Goal: Complete application form

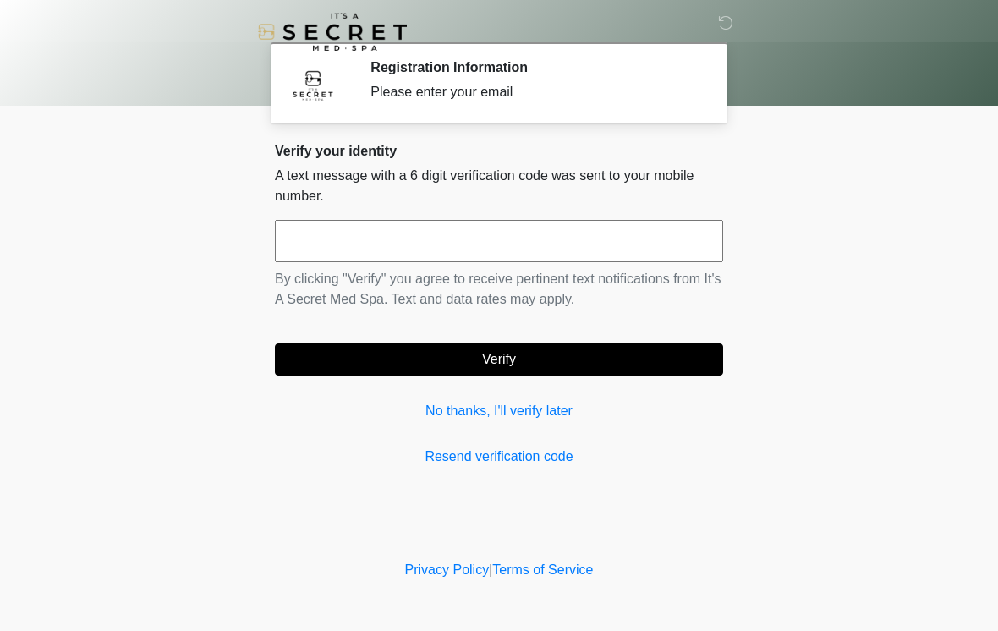
click at [483, 237] on input "text" at bounding box center [499, 241] width 448 height 42
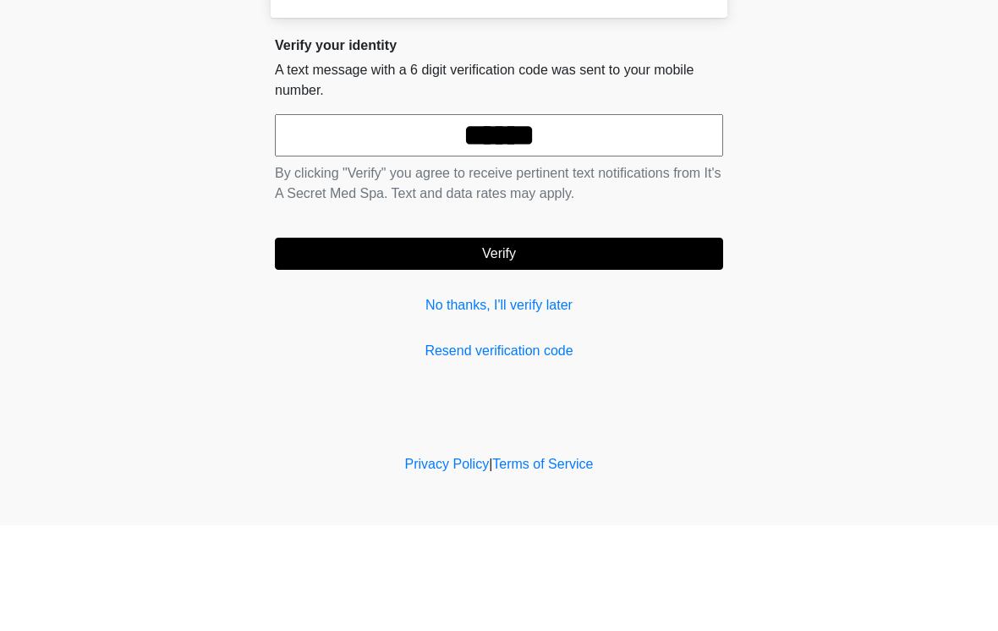
type input "******"
click at [556, 343] on button "Verify" at bounding box center [499, 359] width 448 height 32
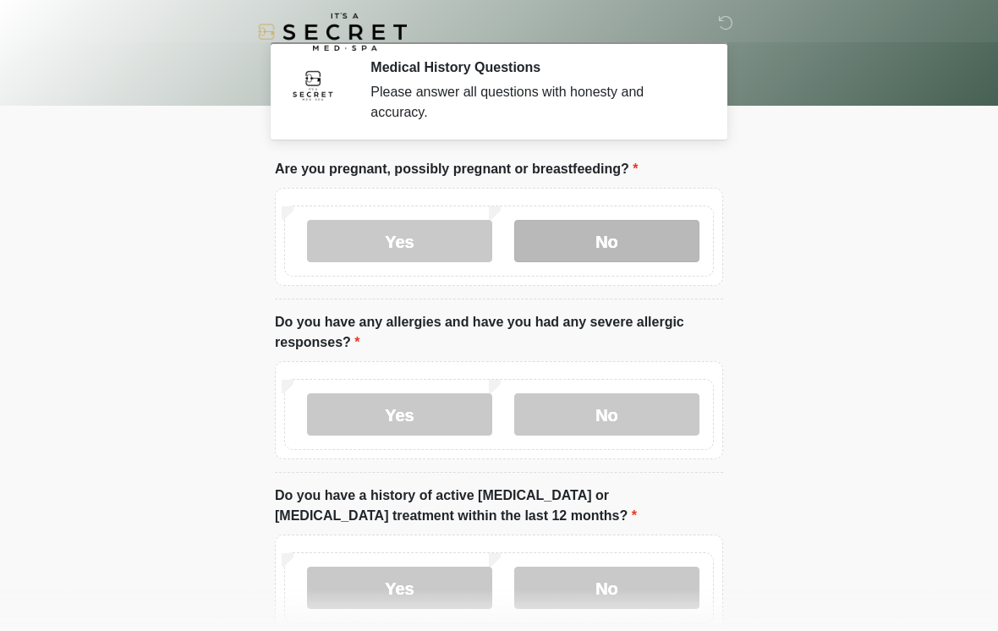
click at [630, 233] on label "No" at bounding box center [606, 241] width 185 height 42
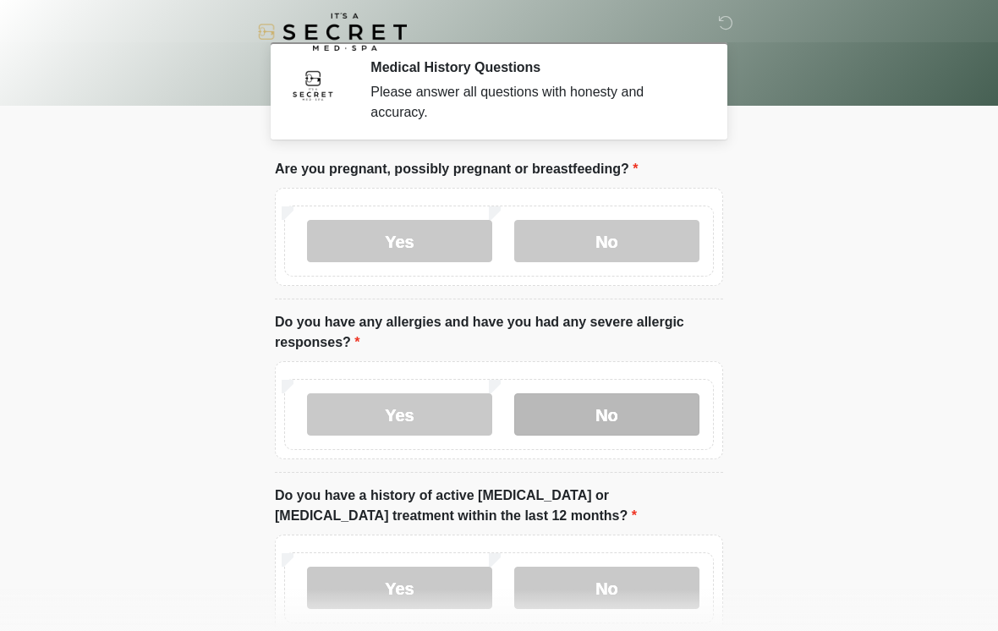
click at [592, 414] on label "No" at bounding box center [606, 414] width 185 height 42
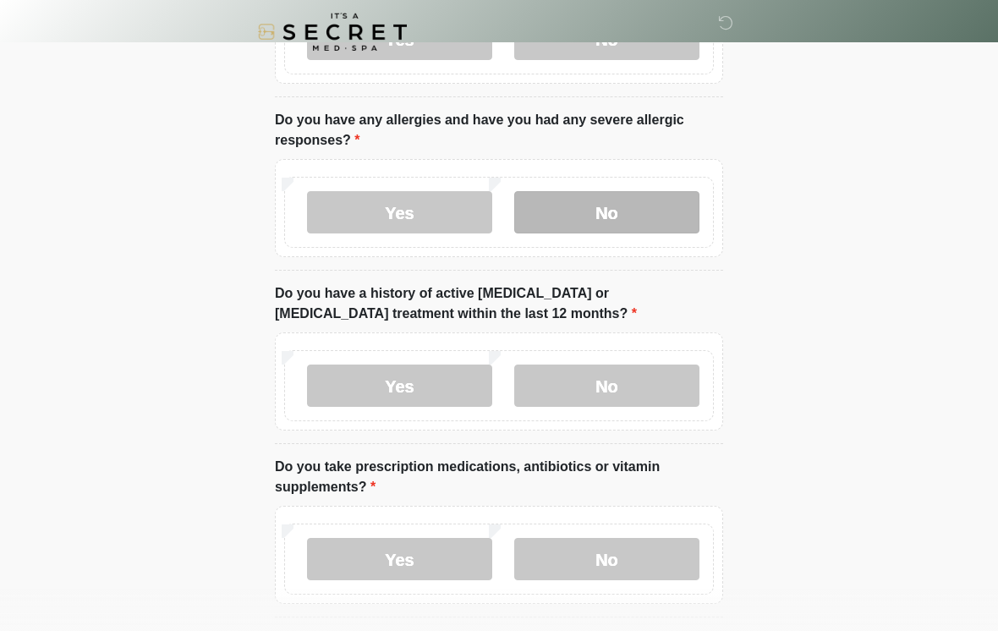
scroll to position [212, 0]
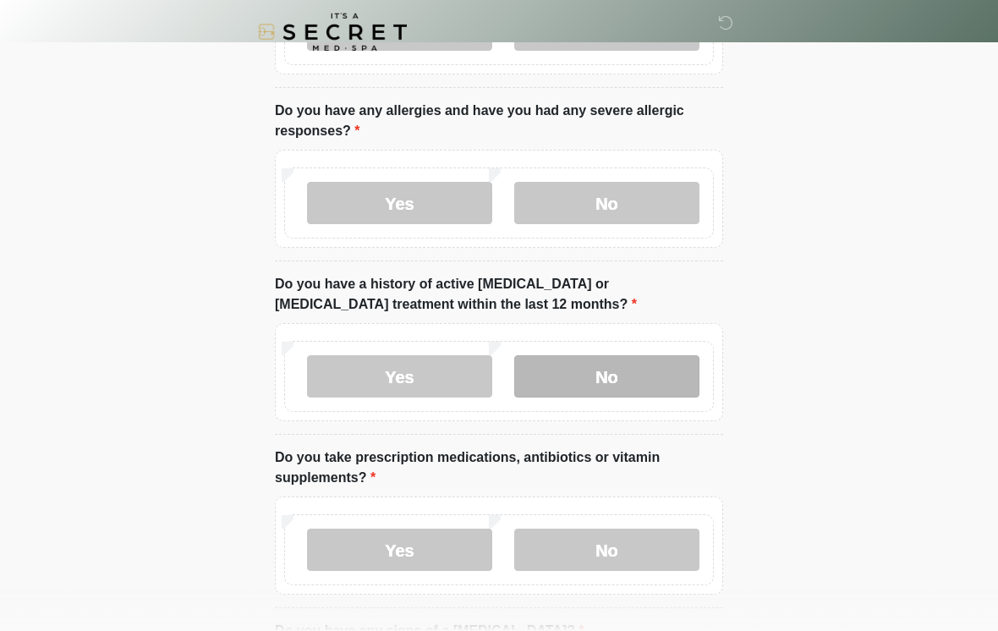
click at [626, 373] on label "No" at bounding box center [606, 376] width 185 height 42
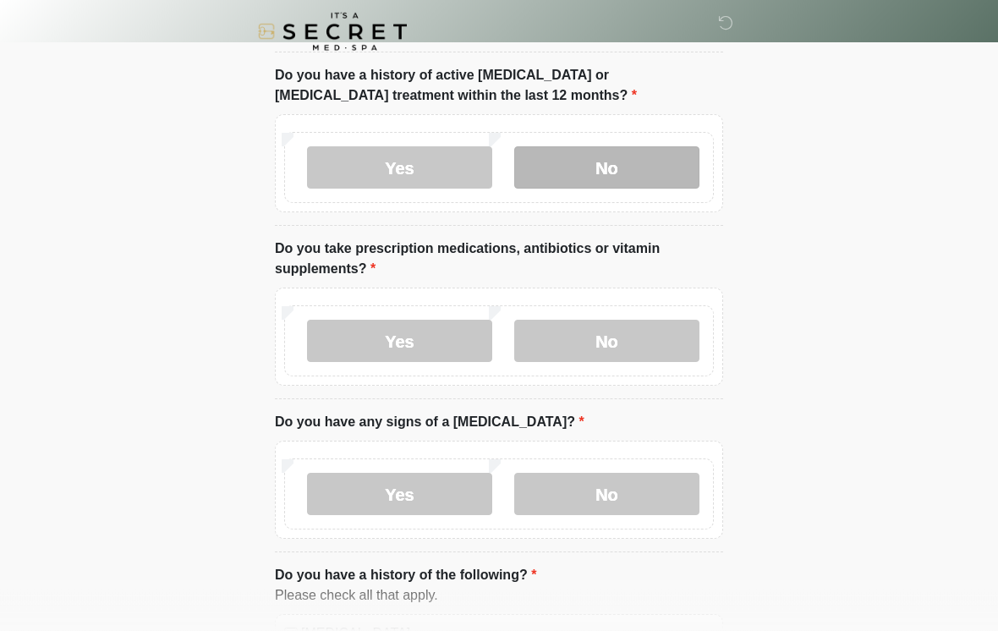
scroll to position [424, 0]
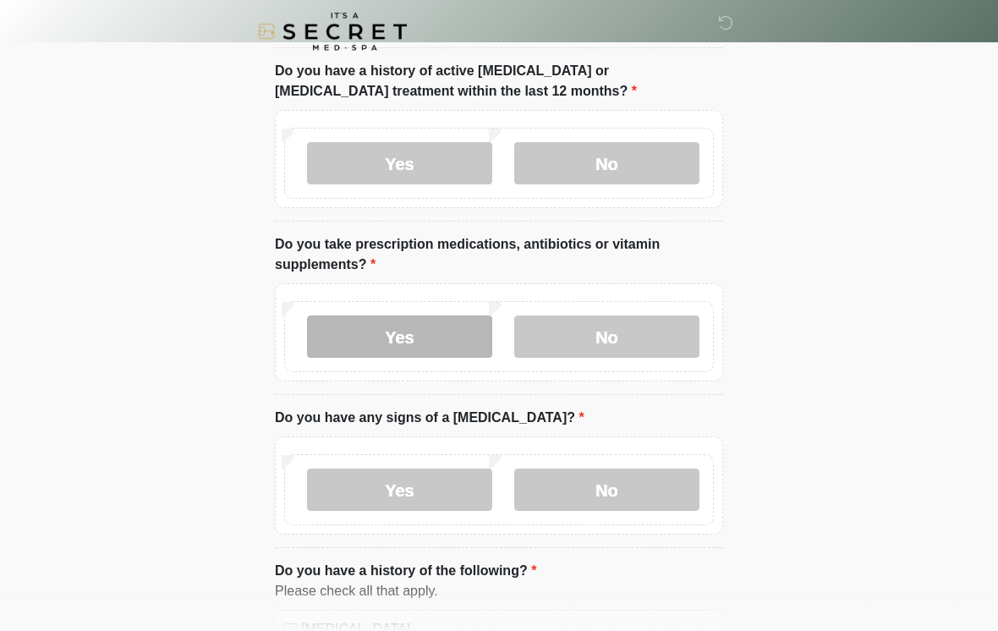
click at [436, 338] on label "Yes" at bounding box center [399, 337] width 185 height 42
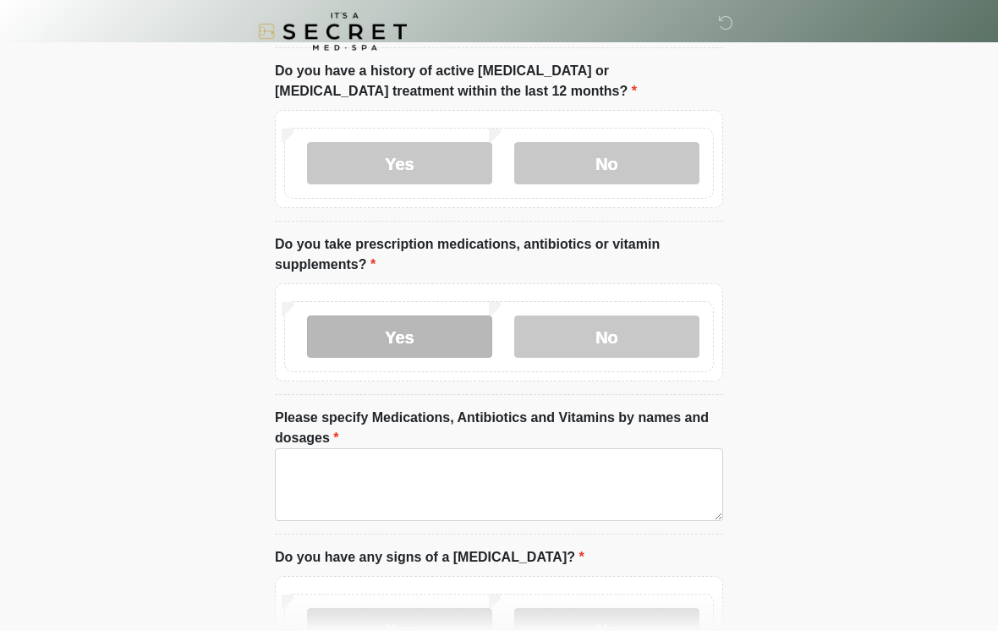
scroll to position [425, 0]
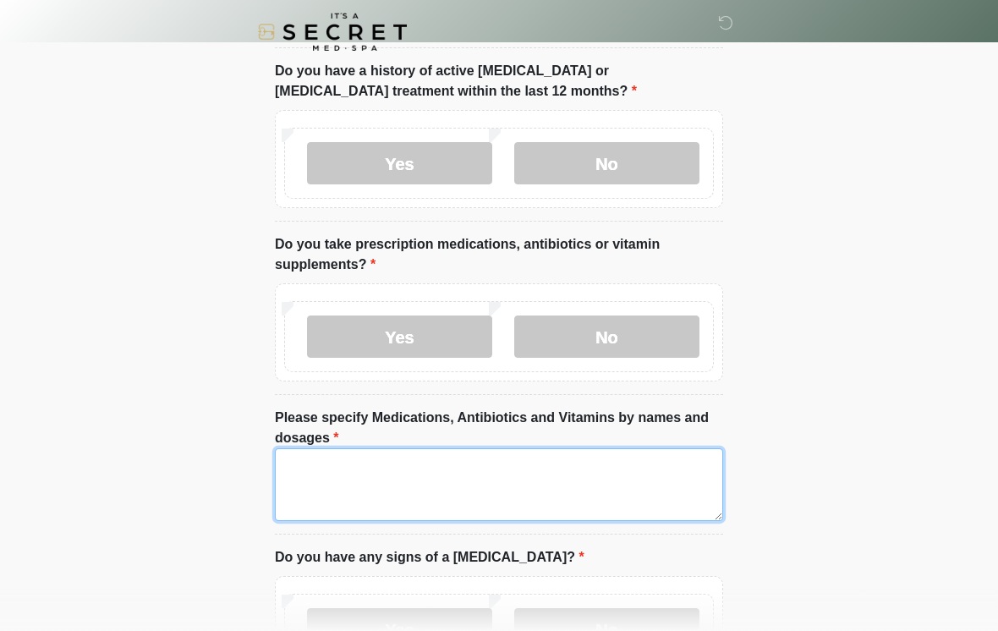
click at [404, 468] on textarea "Please specify Medications, Antibiotics and Vitamins by names and dosages" at bounding box center [499, 484] width 448 height 73
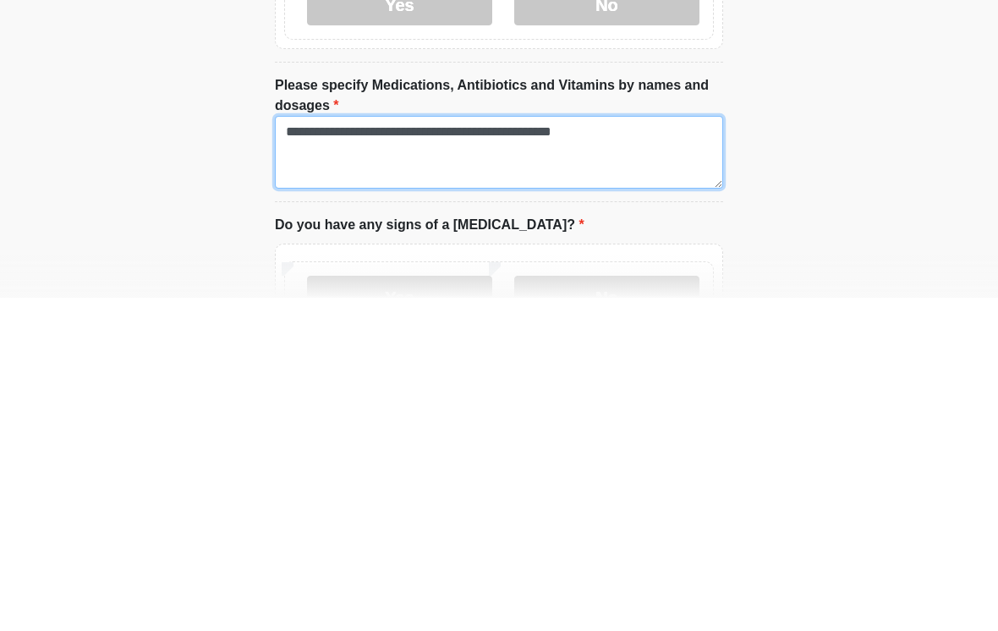
type textarea "**********"
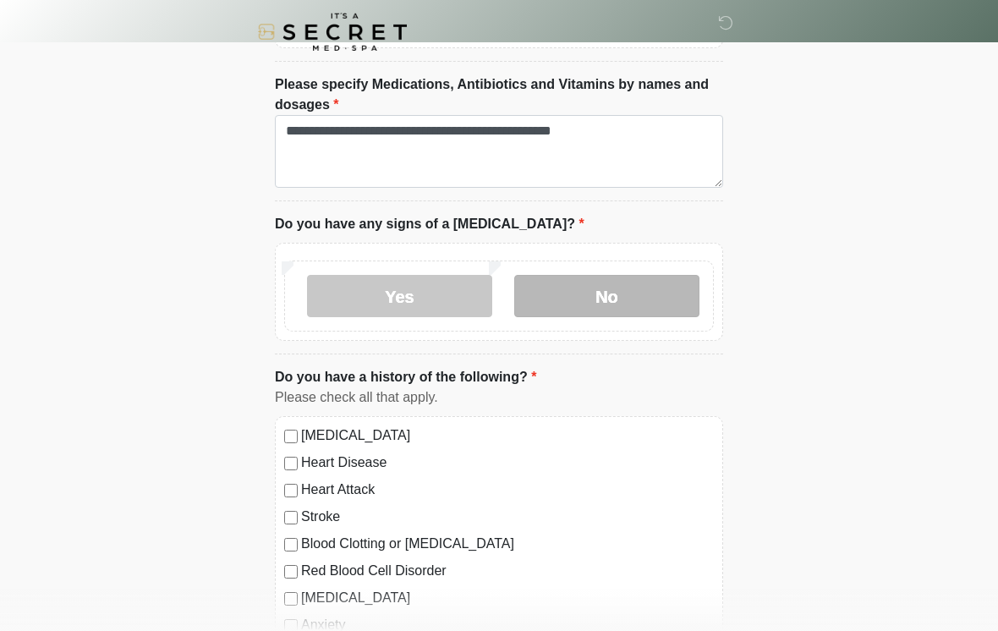
click at [610, 293] on label "No" at bounding box center [606, 296] width 185 height 42
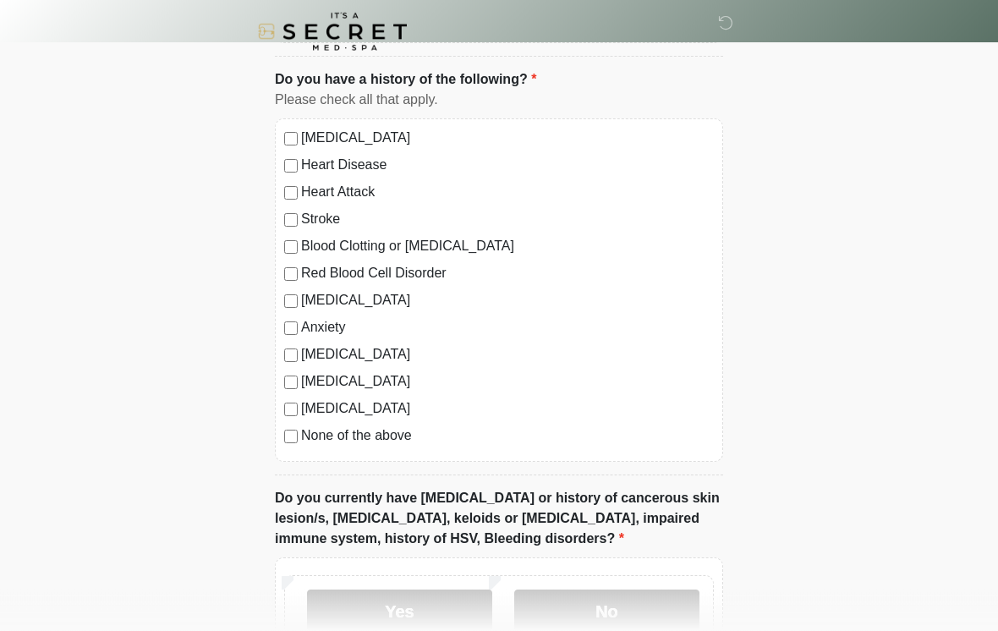
scroll to position [1059, 0]
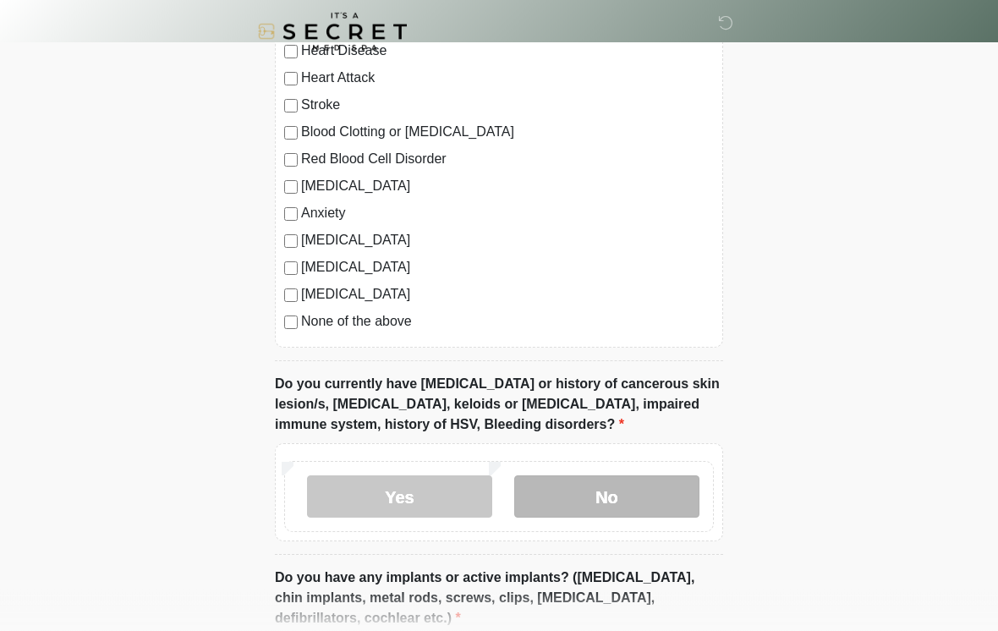
click at [607, 503] on label "No" at bounding box center [606, 497] width 185 height 42
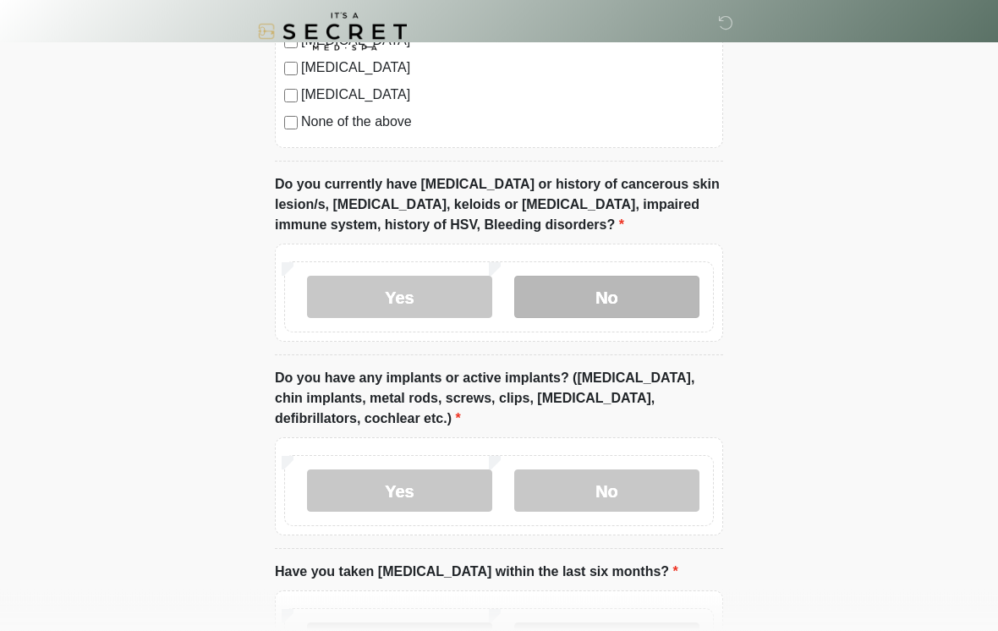
scroll to position [1389, 0]
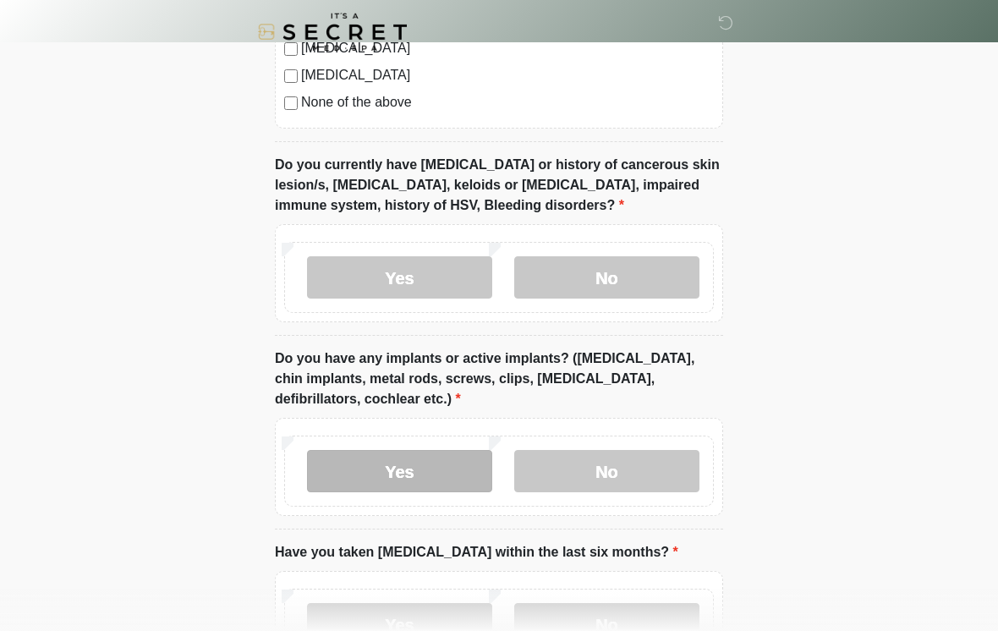
click at [424, 469] on label "Yes" at bounding box center [399, 471] width 185 height 42
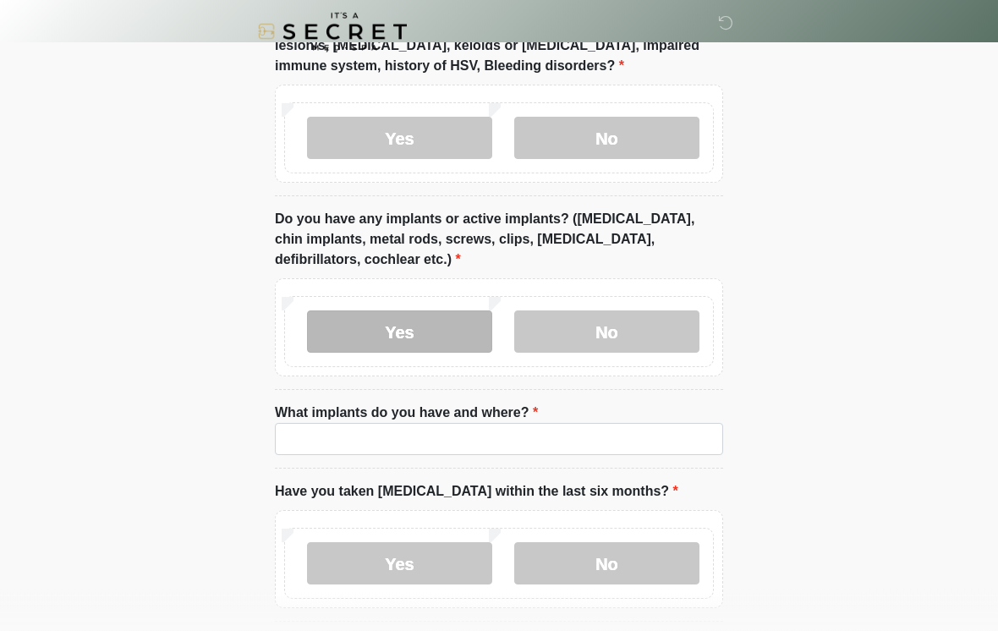
scroll to position [1528, 0]
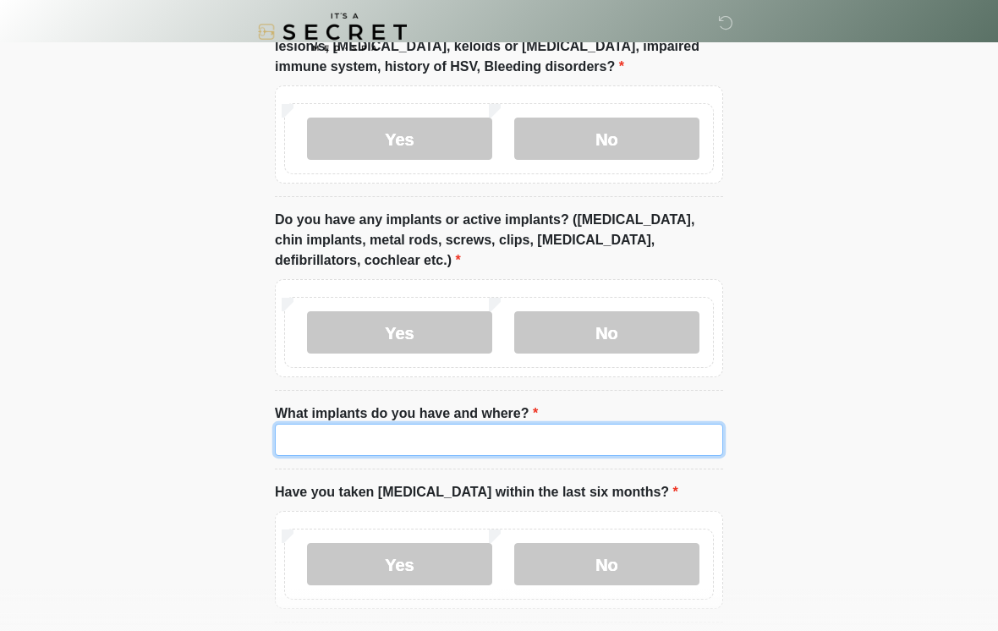
click at [392, 442] on input "What implants do you have and where?" at bounding box center [499, 440] width 448 height 32
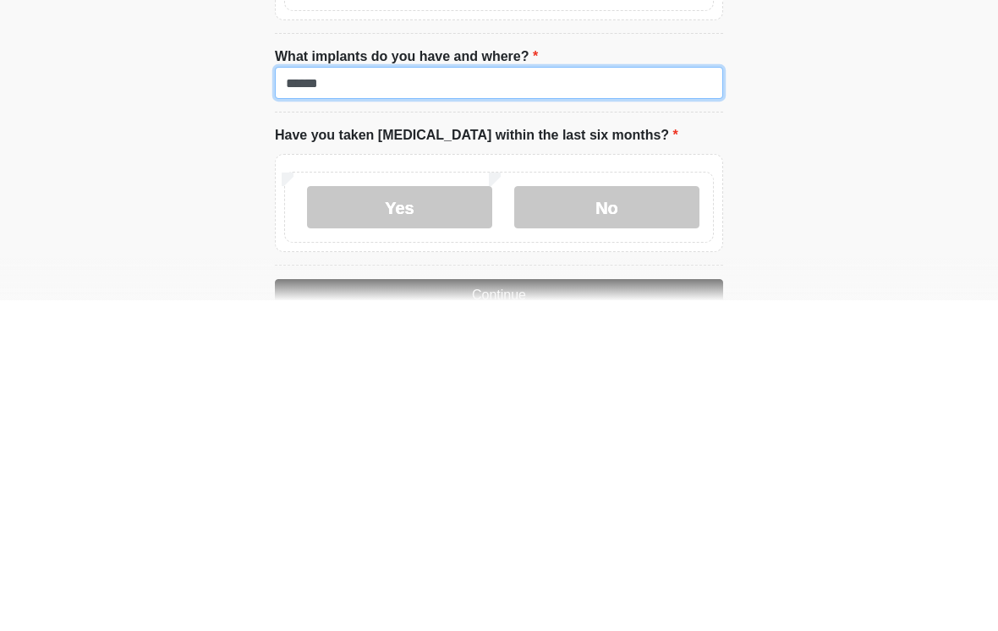
scroll to position [1588, 0]
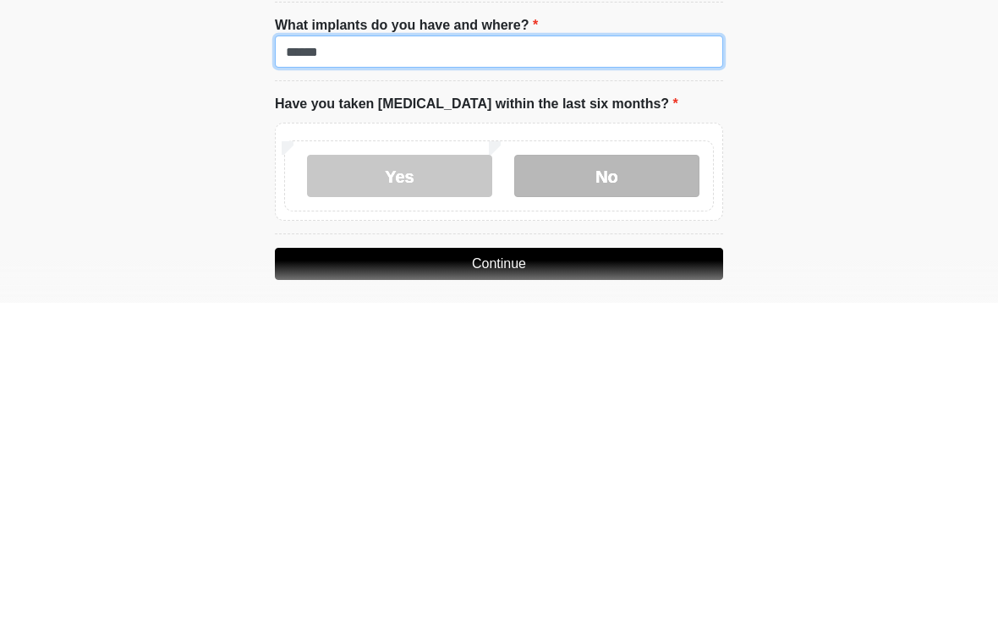
type input "******"
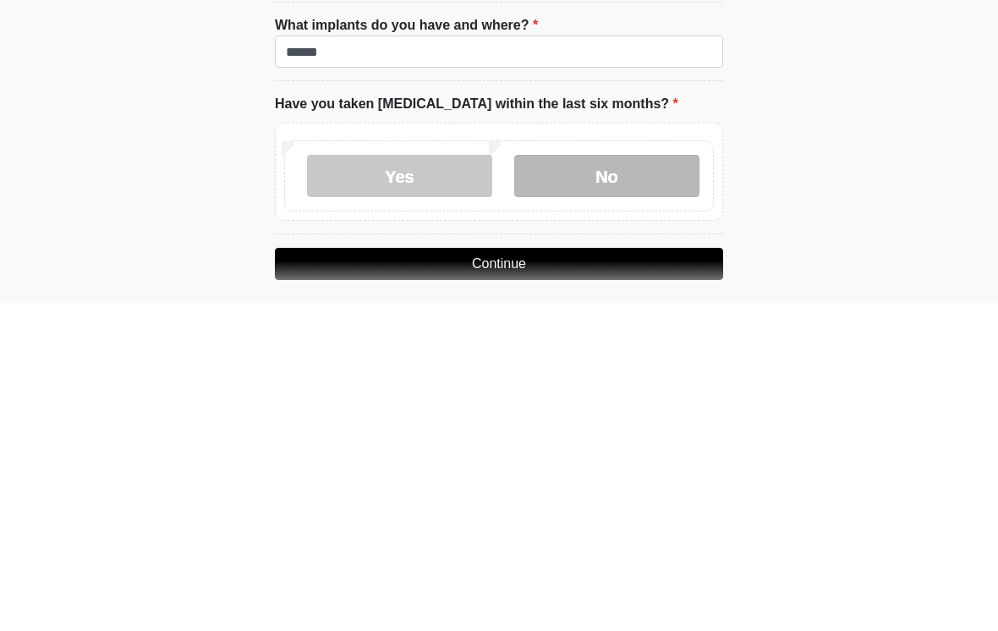
click at [623, 483] on label "No" at bounding box center [606, 504] width 185 height 42
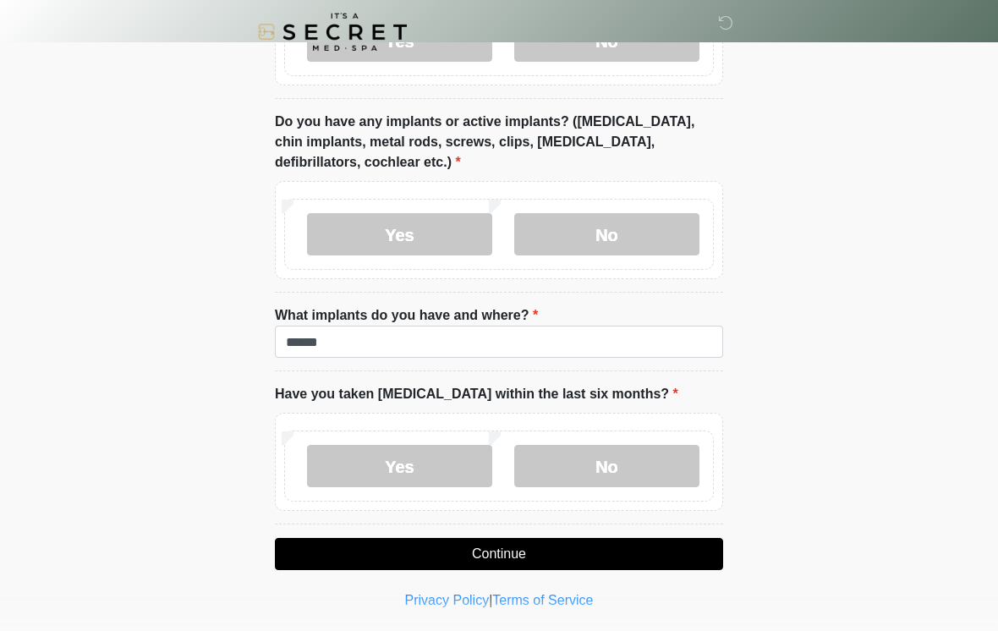
click at [545, 554] on button "Continue" at bounding box center [499, 554] width 448 height 32
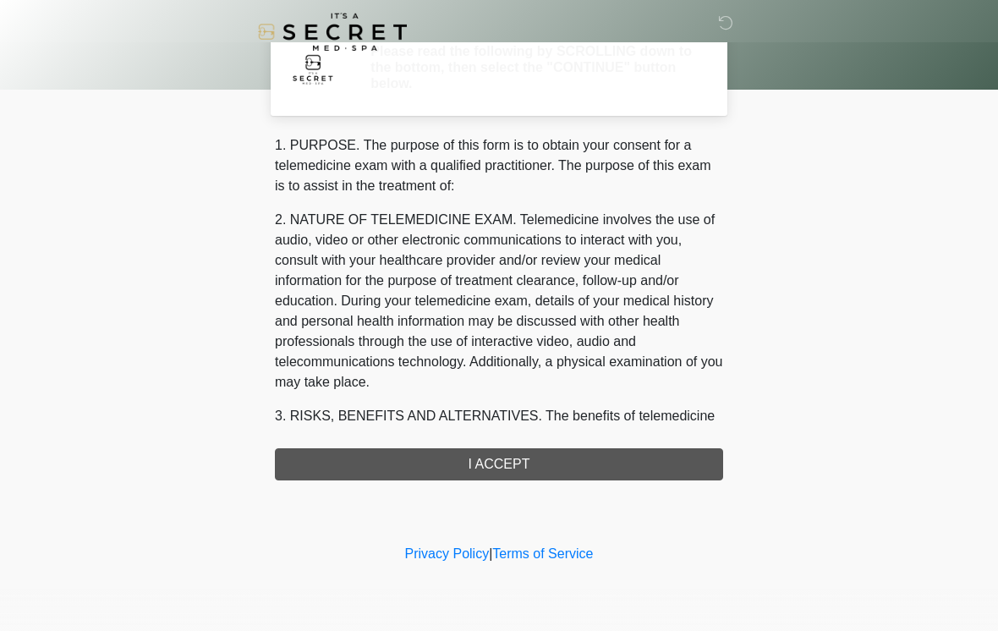
scroll to position [0, 0]
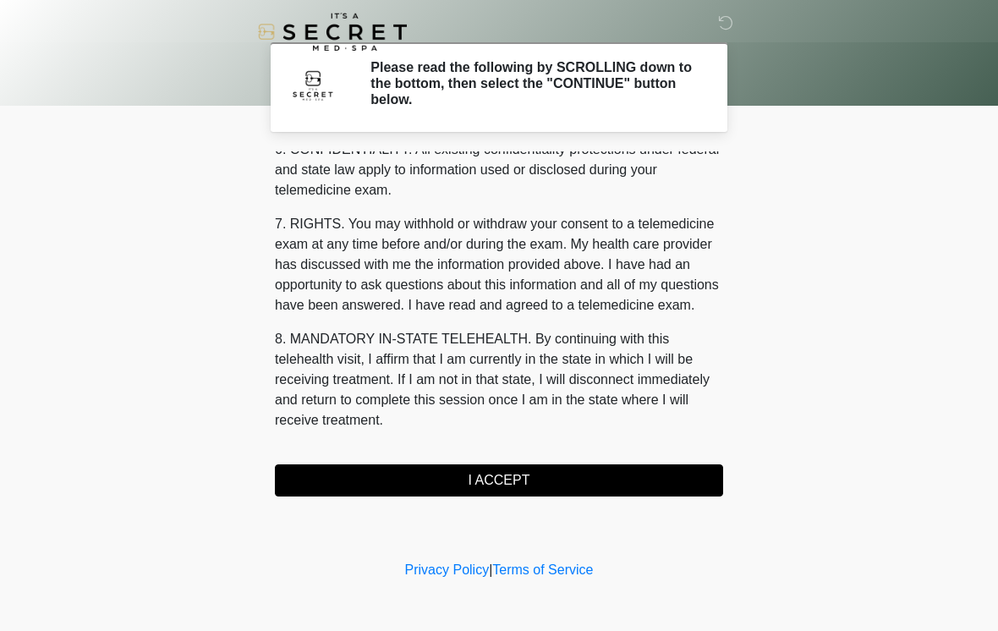
click at [547, 475] on button "I ACCEPT" at bounding box center [499, 480] width 448 height 32
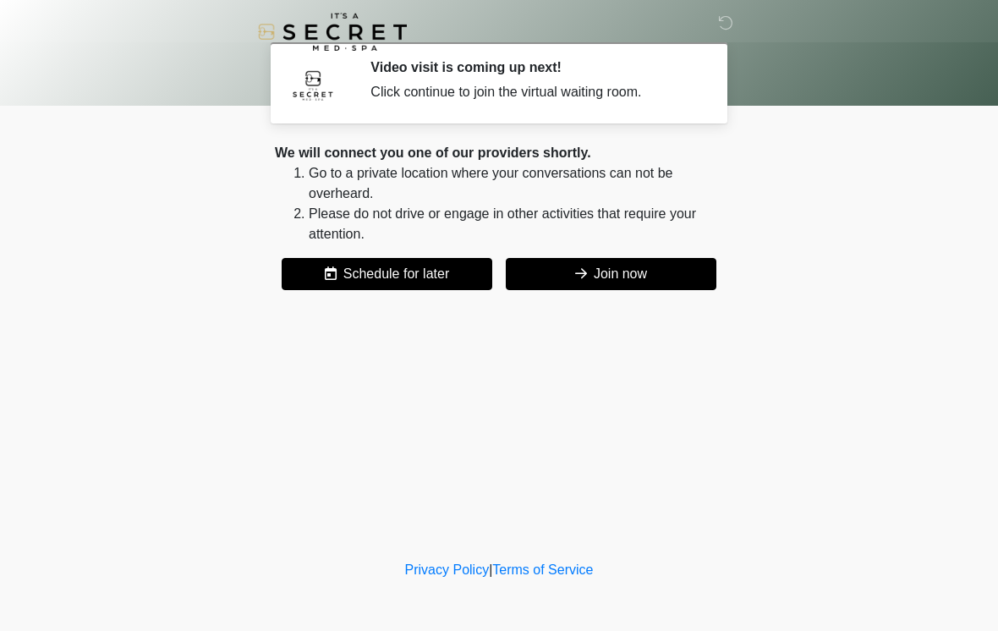
click at [644, 272] on button "Join now" at bounding box center [611, 274] width 211 height 32
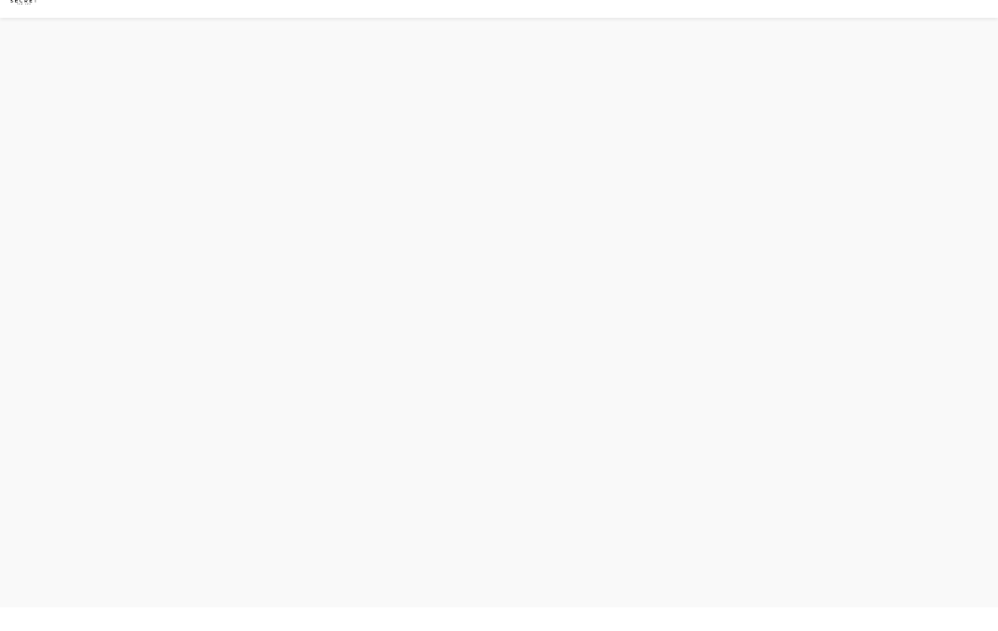
scroll to position [5, 0]
